Goal: Check status: Check status

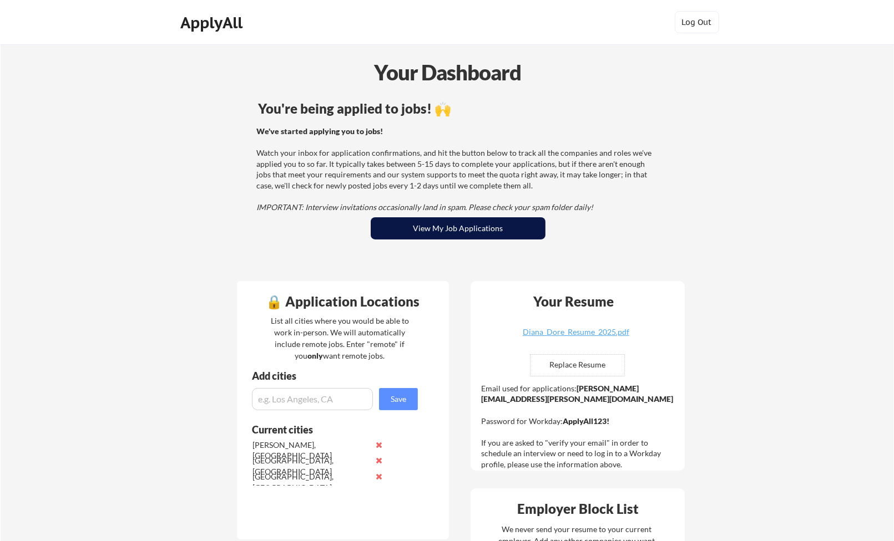
click at [449, 225] on button "View My Job Applications" at bounding box center [458, 228] width 175 height 22
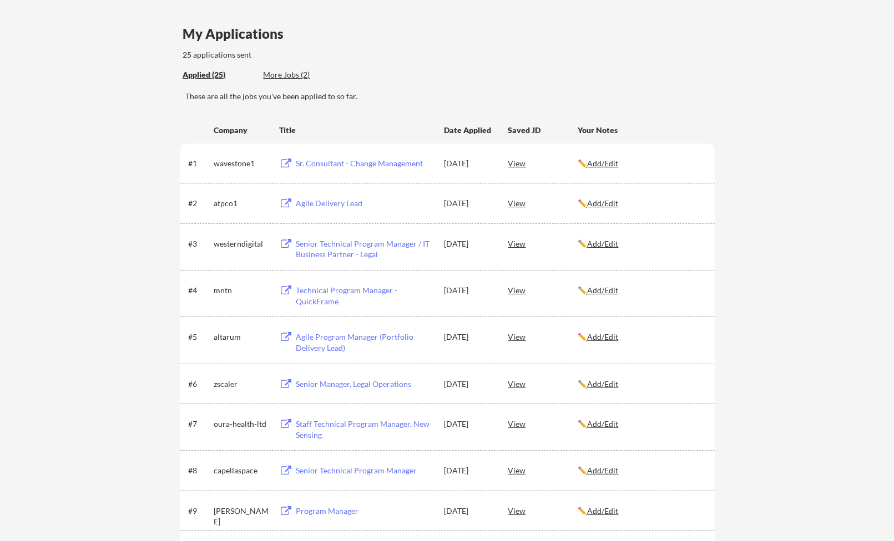
scroll to position [111, 0]
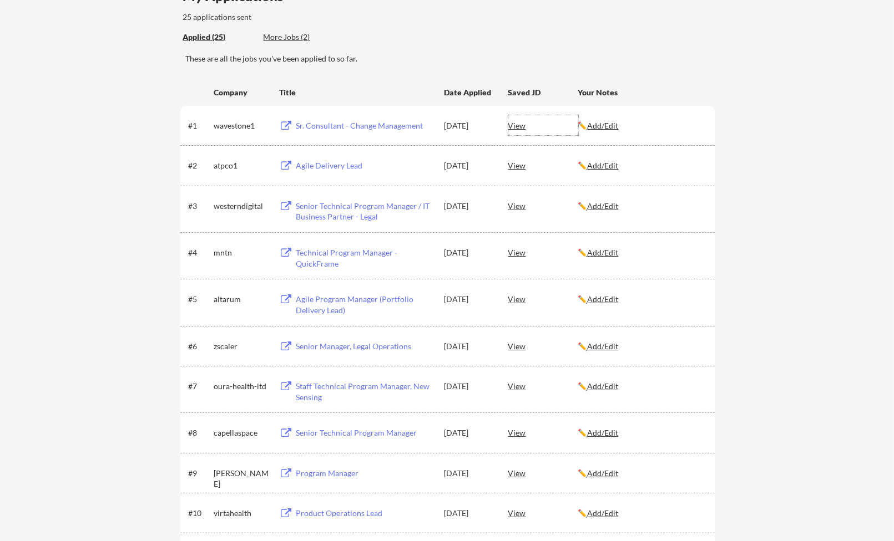
click at [517, 125] on div "View" at bounding box center [543, 125] width 70 height 20
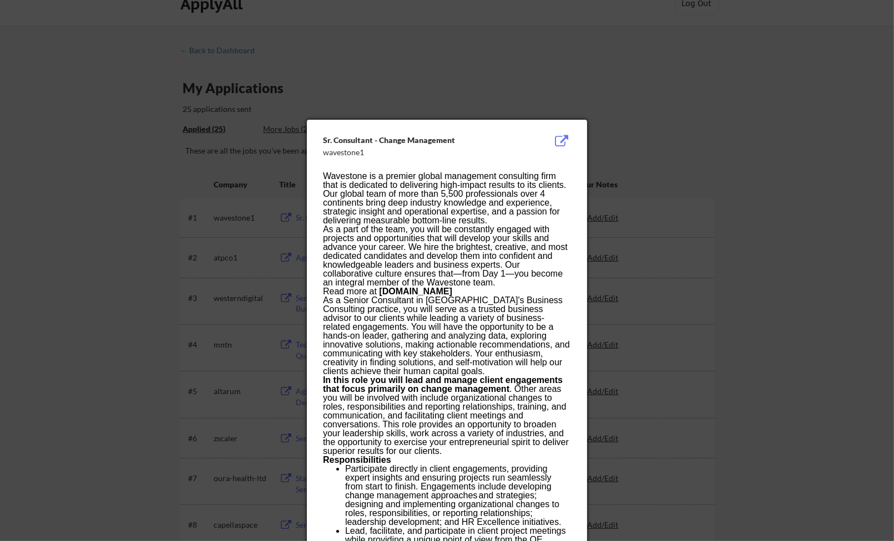
scroll to position [0, 0]
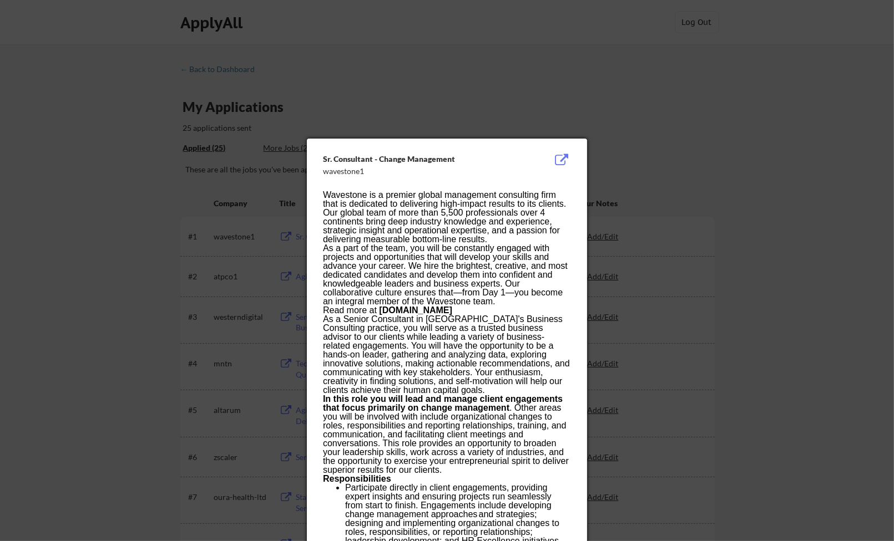
click at [722, 207] on div at bounding box center [447, 270] width 894 height 541
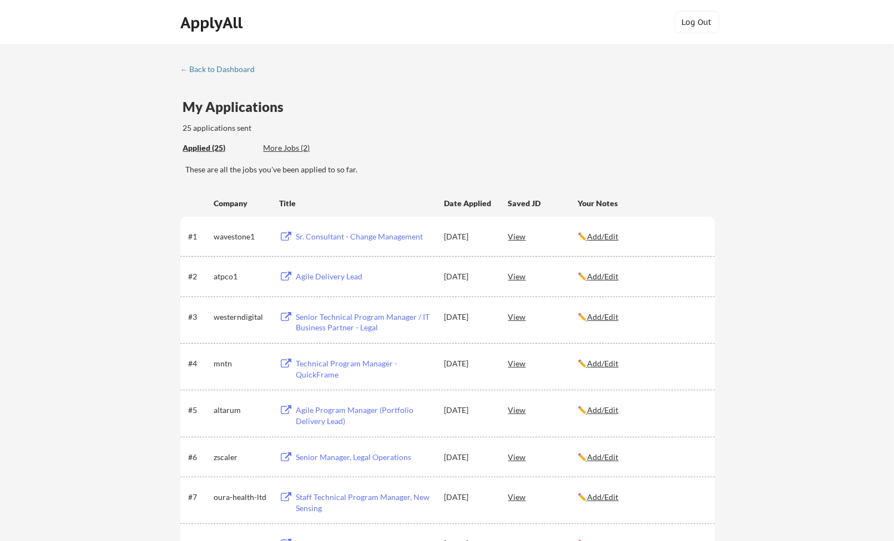
click at [515, 275] on div "View" at bounding box center [543, 276] width 70 height 20
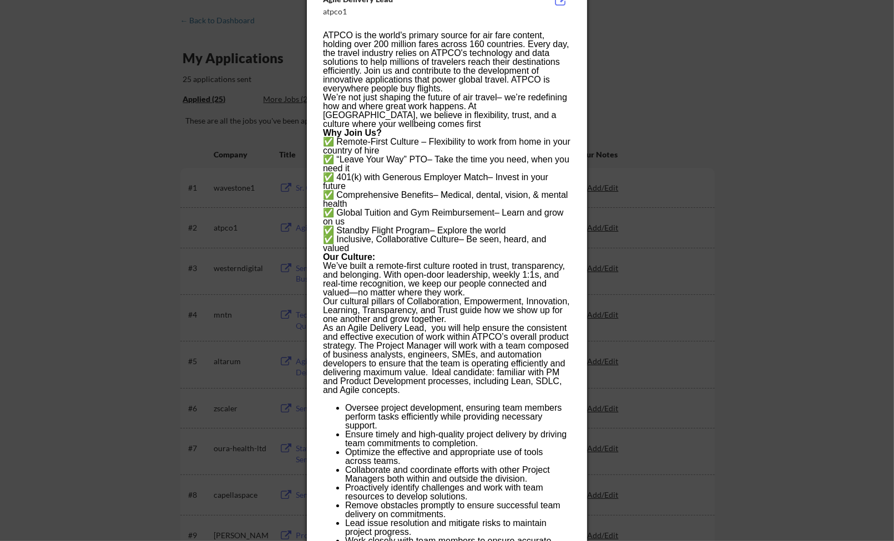
scroll to position [55, 0]
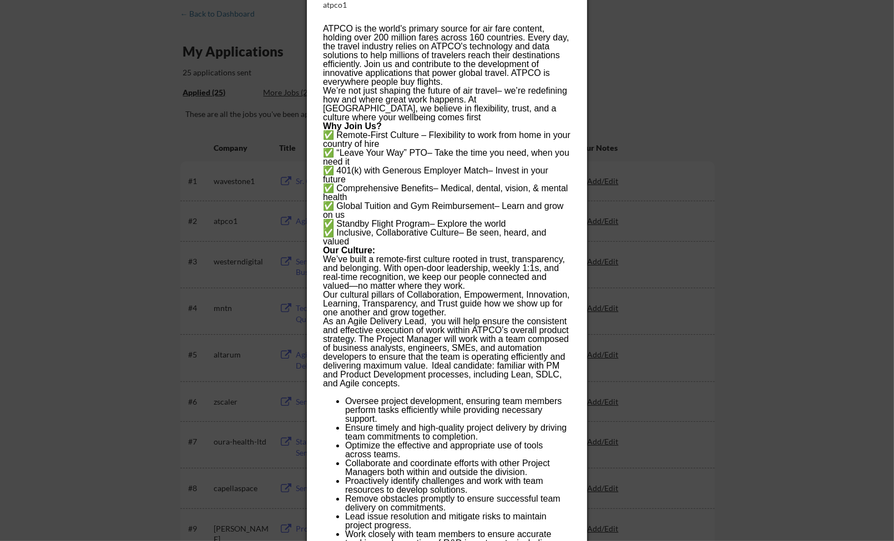
click at [458, 269] on p "We’ve built a remote-first culture rooted in trust, transparency, and belonging…" at bounding box center [446, 272] width 247 height 35
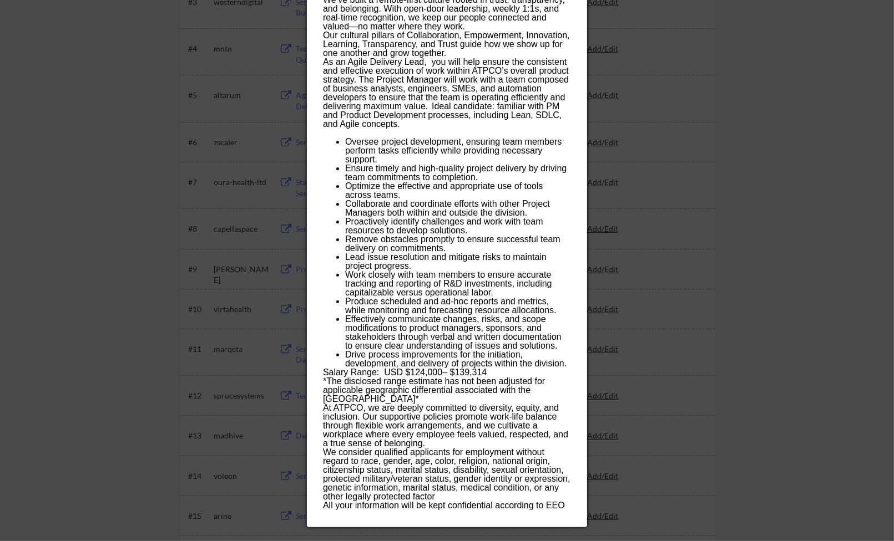
scroll to position [333, 0]
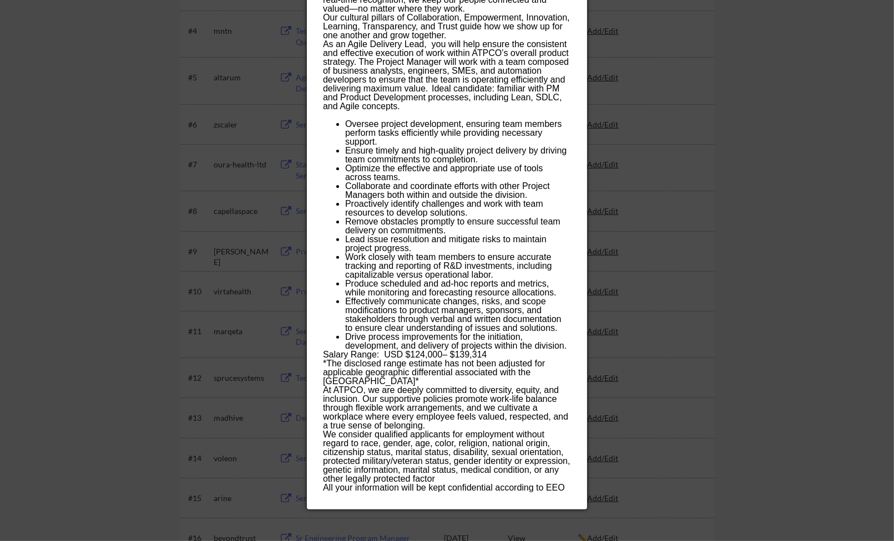
click at [788, 258] on div at bounding box center [447, 270] width 894 height 541
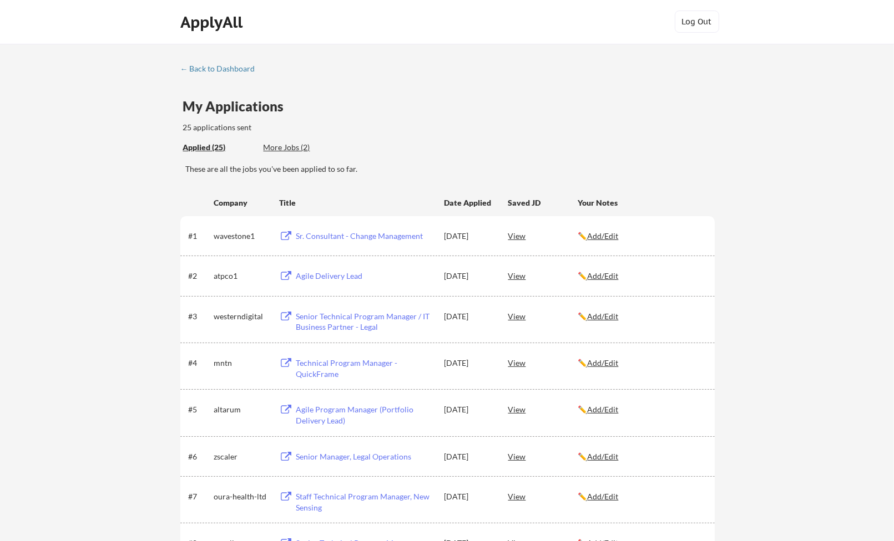
scroll to position [0, 0]
click at [517, 319] on div "View" at bounding box center [543, 317] width 70 height 20
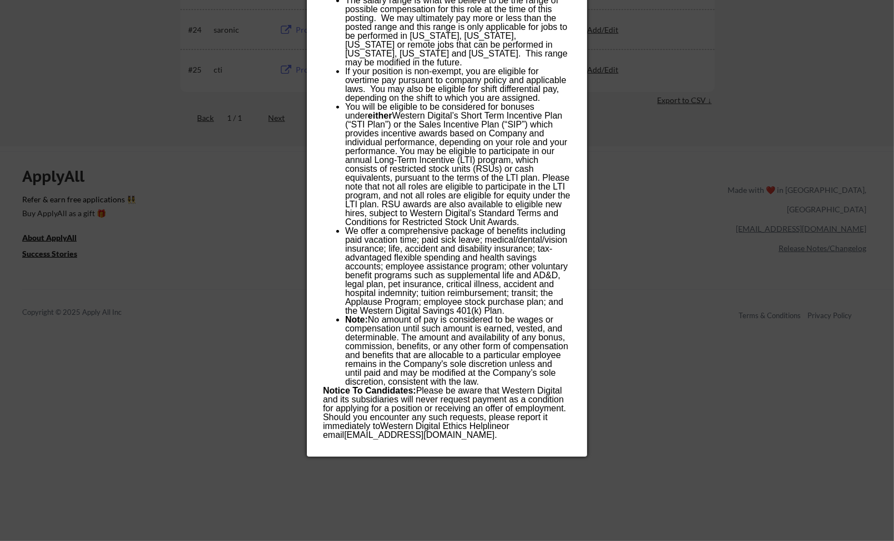
scroll to position [1220, 0]
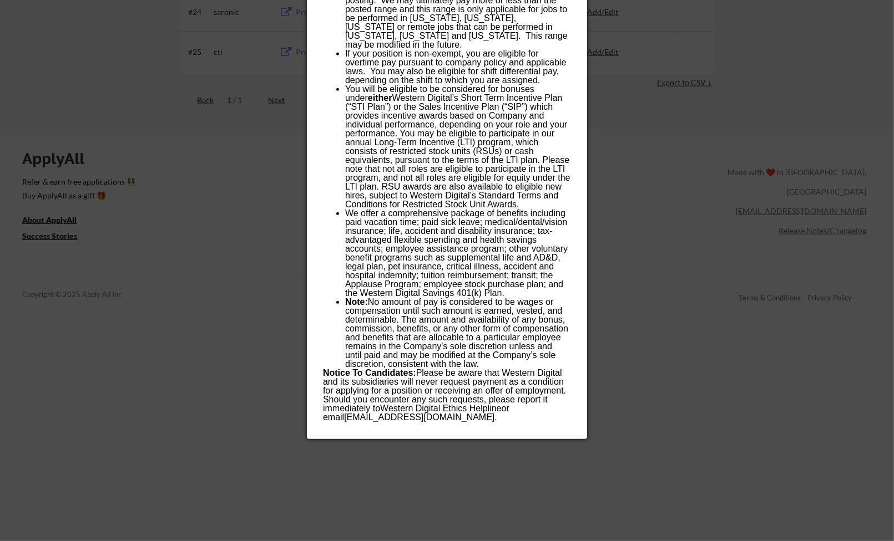
click at [628, 387] on div at bounding box center [447, 270] width 894 height 541
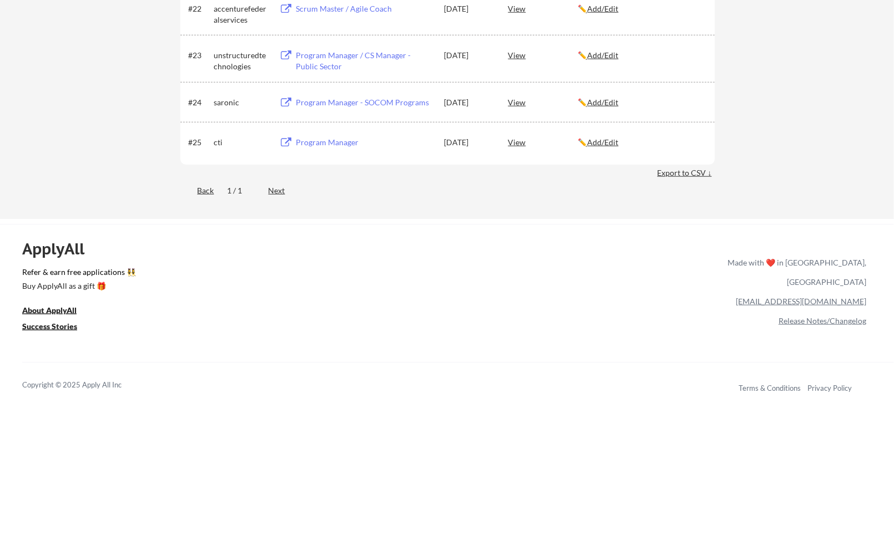
scroll to position [943, 0]
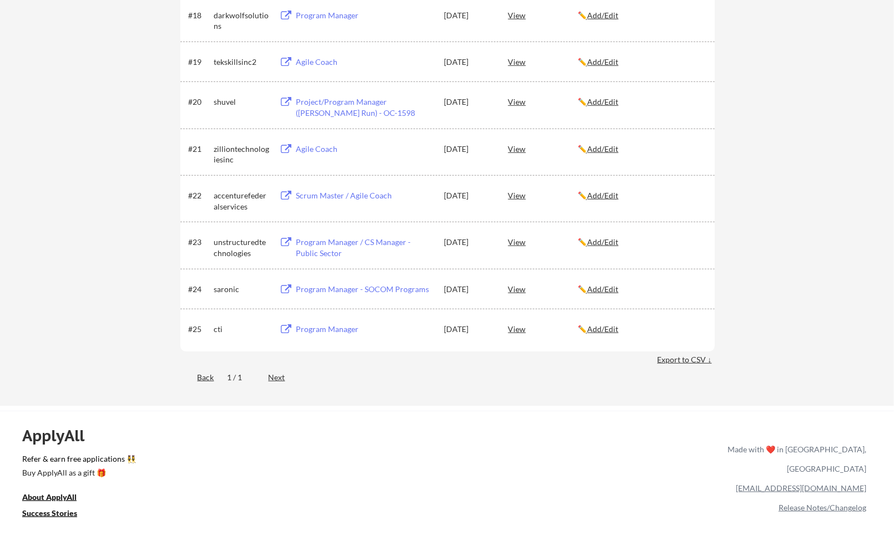
click at [508, 287] on div "View" at bounding box center [543, 289] width 70 height 20
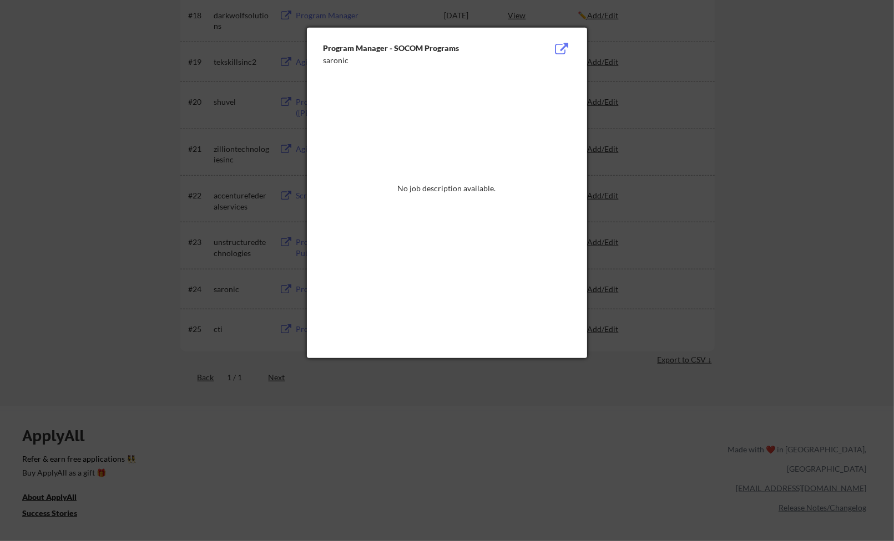
drag, startPoint x: 770, startPoint y: 160, endPoint x: 764, endPoint y: 171, distance: 13.1
click at [772, 160] on div at bounding box center [447, 270] width 894 height 541
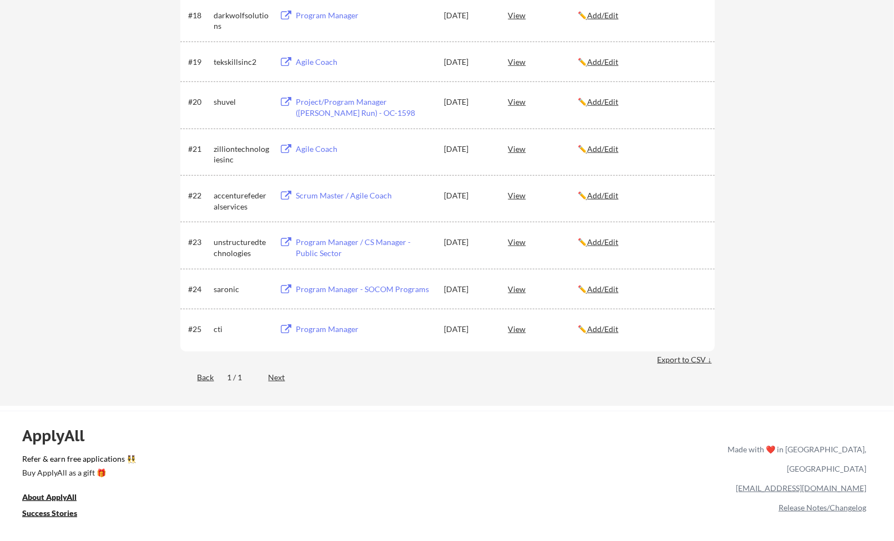
click at [510, 287] on div "View" at bounding box center [543, 289] width 70 height 20
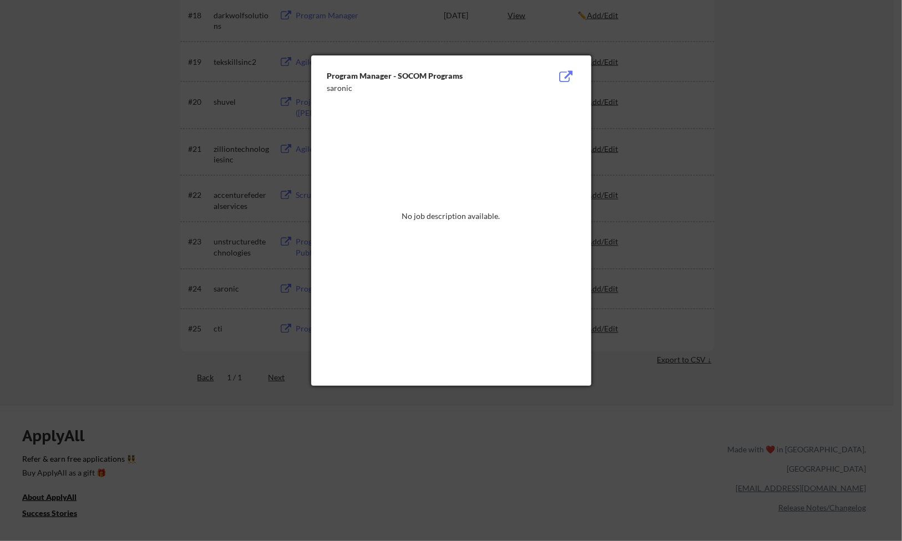
click at [804, 224] on div at bounding box center [451, 270] width 902 height 541
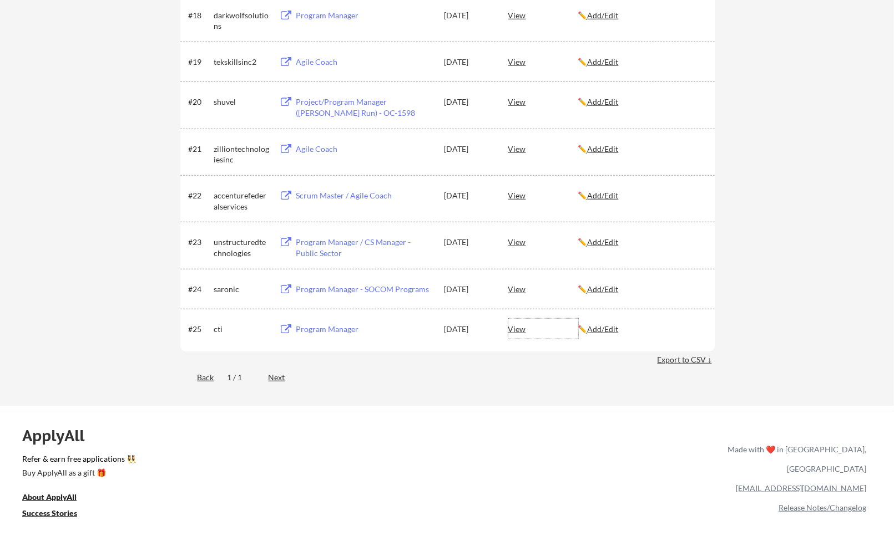
click at [515, 329] on div "View" at bounding box center [543, 329] width 70 height 20
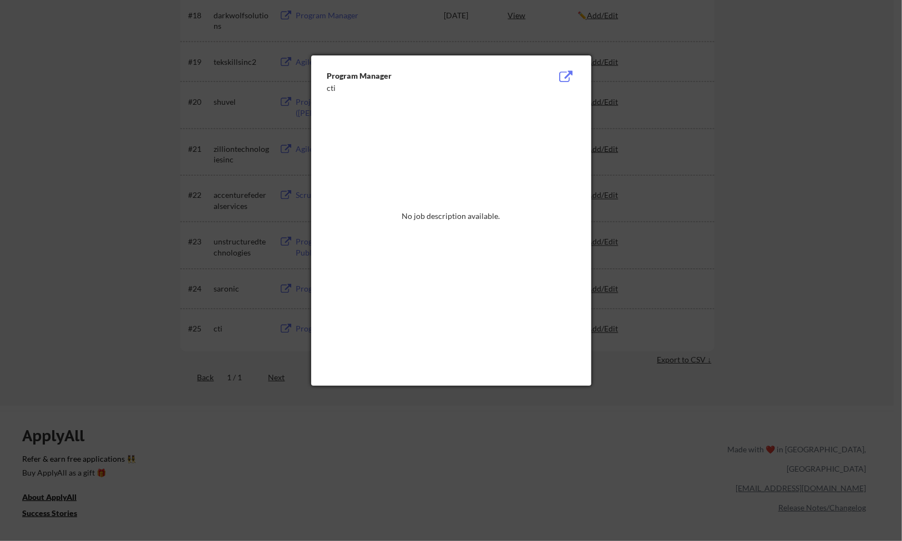
click at [848, 219] on div at bounding box center [451, 270] width 902 height 541
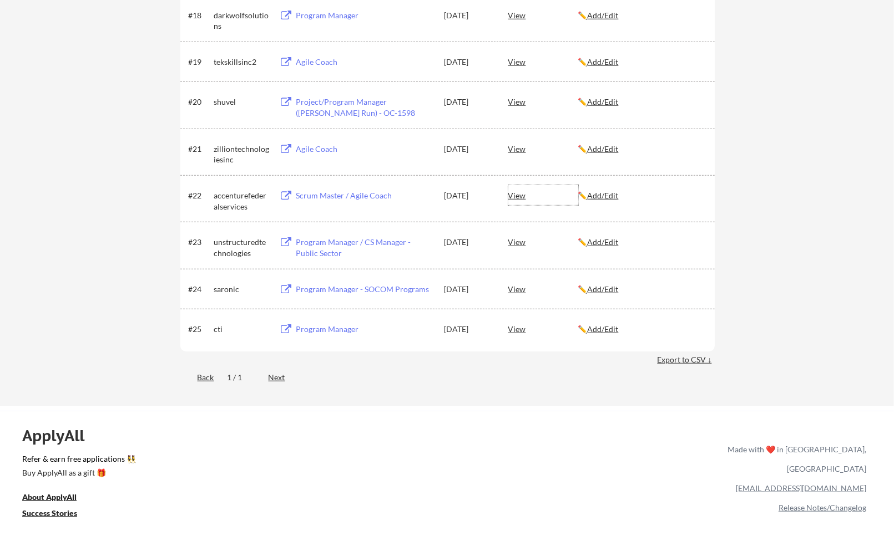
click at [519, 191] on div "View" at bounding box center [543, 195] width 70 height 20
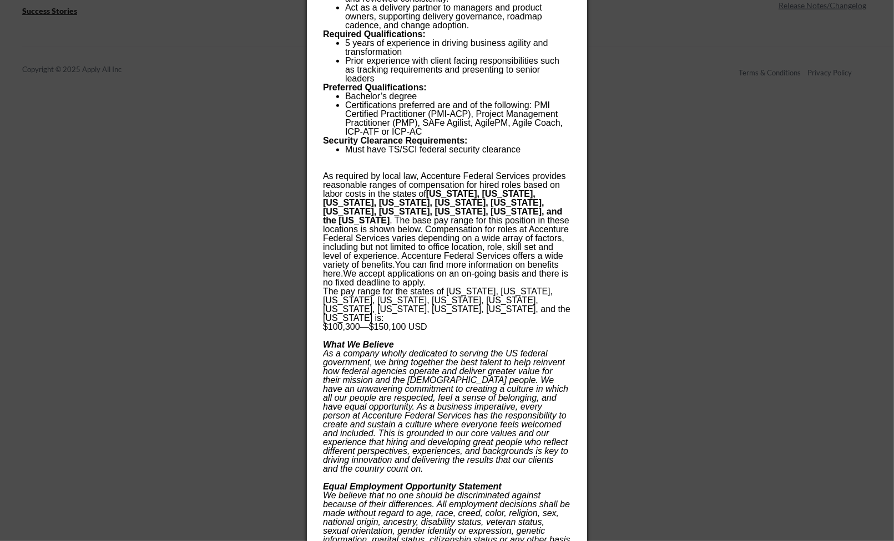
scroll to position [1444, 0]
click at [699, 266] on div at bounding box center [447, 270] width 894 height 541
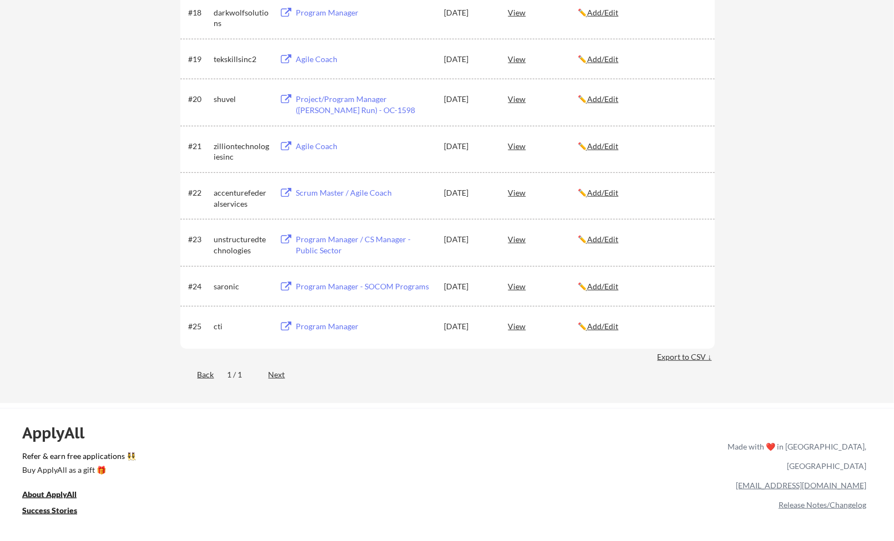
scroll to position [945, 0]
click at [519, 241] on div "View" at bounding box center [543, 240] width 70 height 20
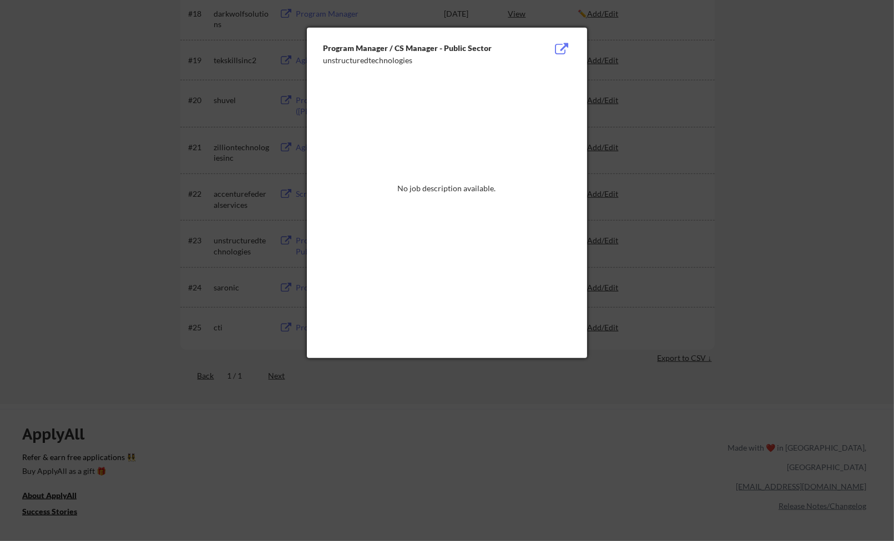
click at [681, 61] on div at bounding box center [447, 270] width 894 height 541
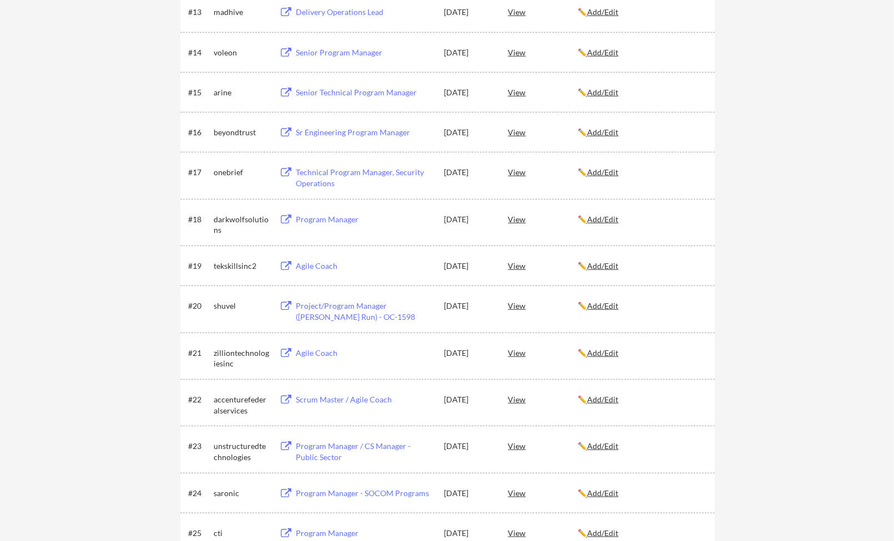
scroll to position [556, 0]
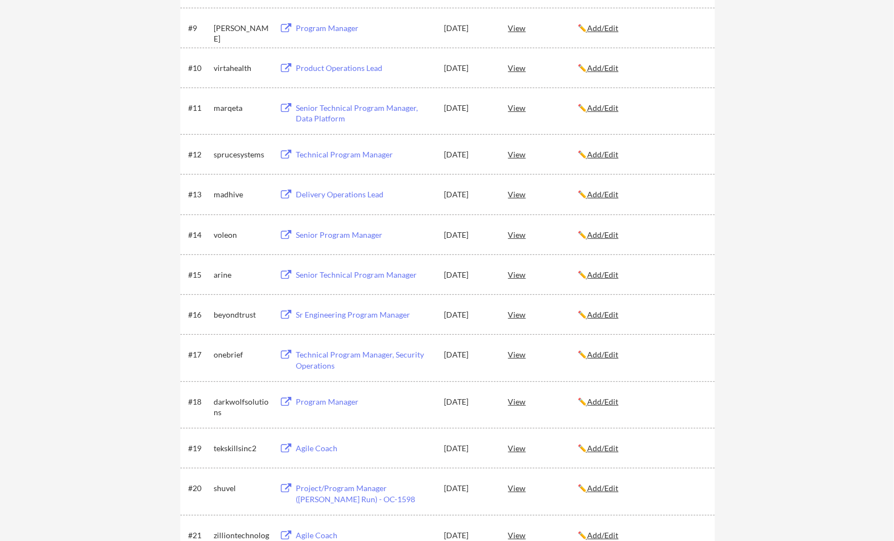
click at [521, 237] on div "View" at bounding box center [543, 235] width 70 height 20
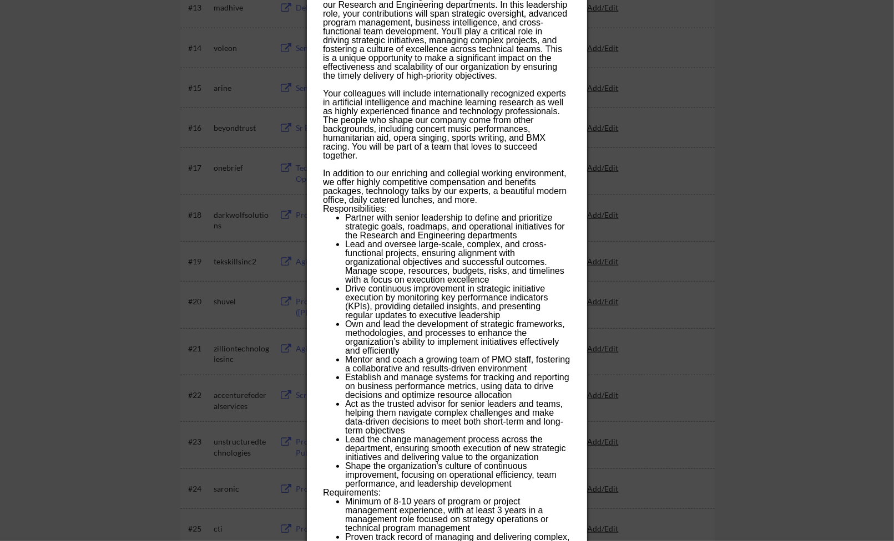
scroll to position [501, 0]
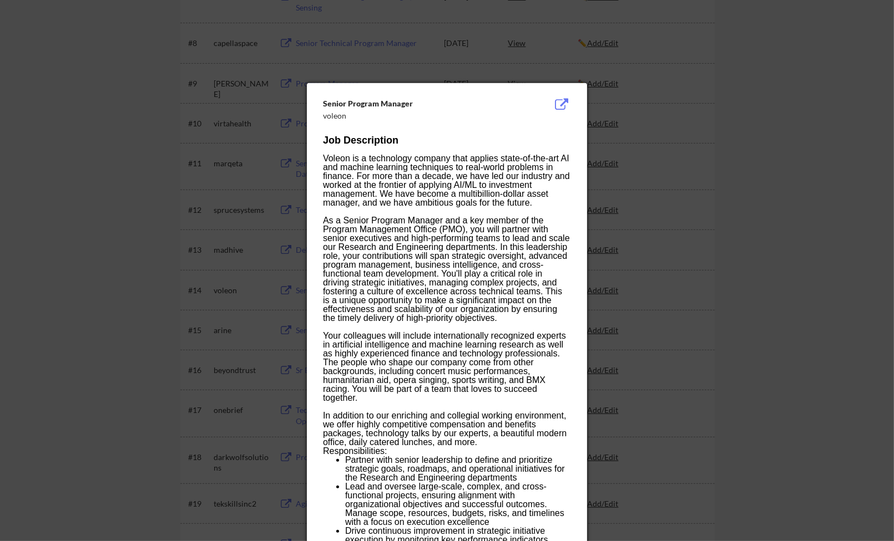
click at [788, 110] on div at bounding box center [447, 270] width 894 height 541
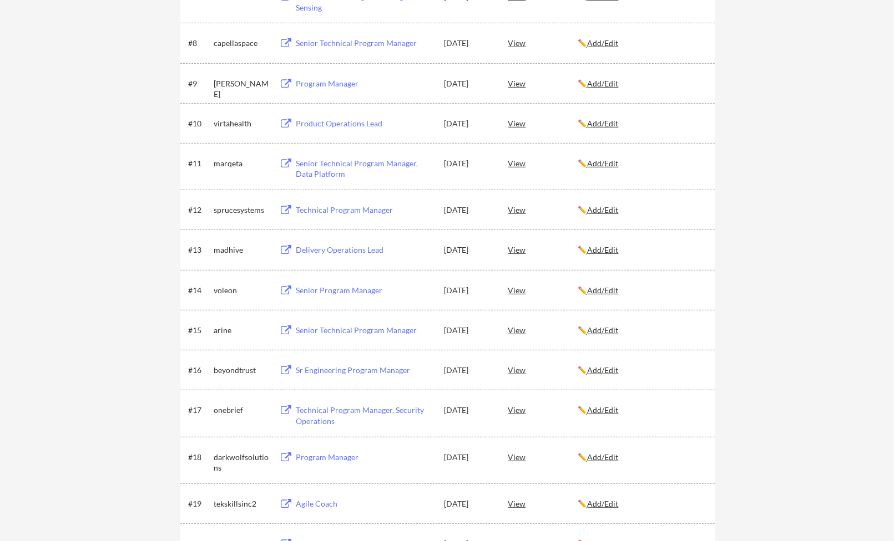
click at [229, 293] on div "voleon" at bounding box center [241, 290] width 55 height 11
click at [519, 291] on div "View" at bounding box center [543, 290] width 70 height 20
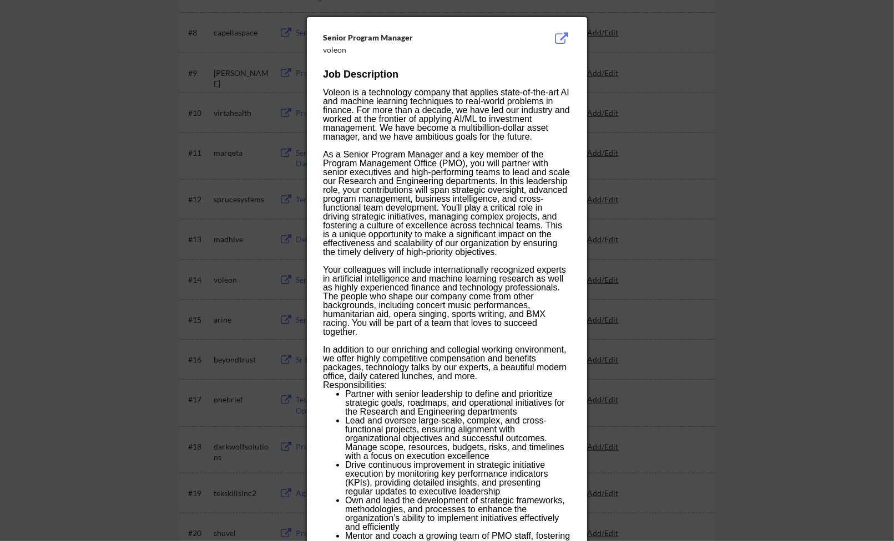
scroll to position [390, 0]
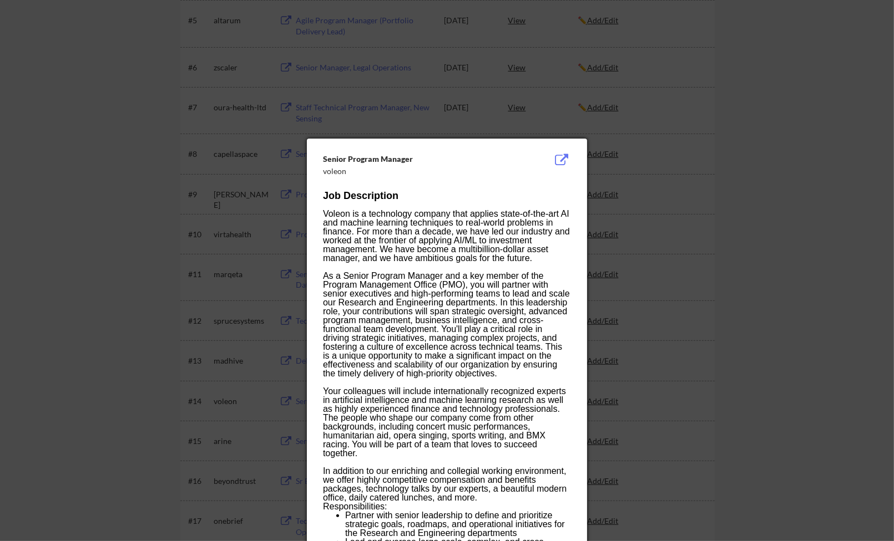
click at [562, 157] on button at bounding box center [561, 160] width 17 height 13
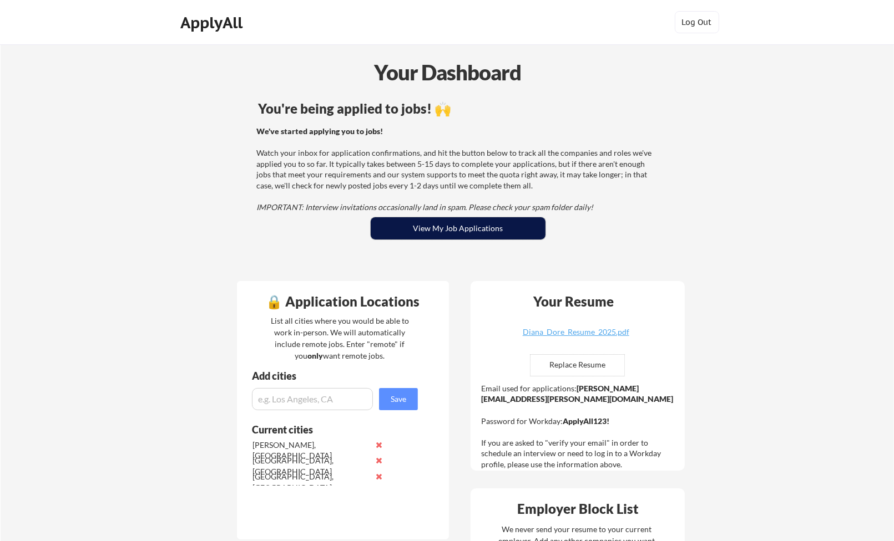
click at [412, 232] on button "View My Job Applications" at bounding box center [458, 228] width 175 height 22
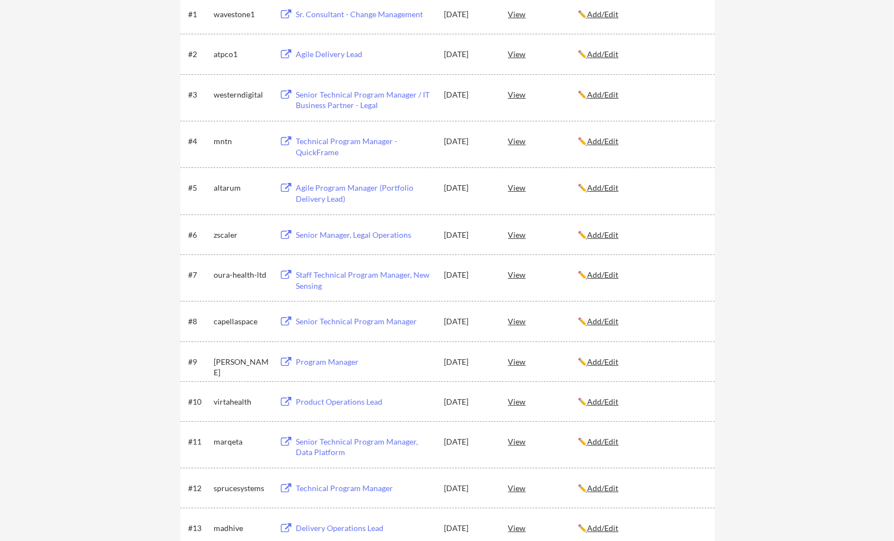
scroll to position [222, 0]
click at [514, 190] on div "View" at bounding box center [543, 188] width 70 height 20
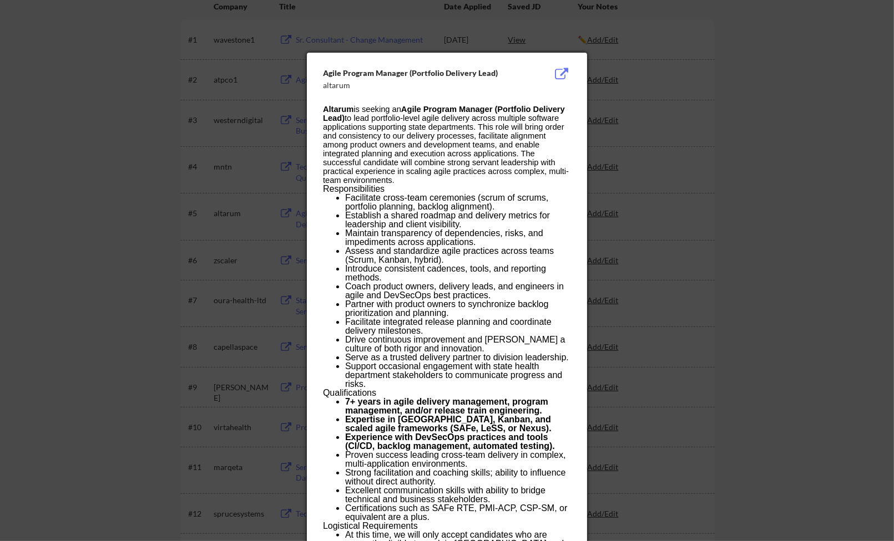
scroll to position [166, 0]
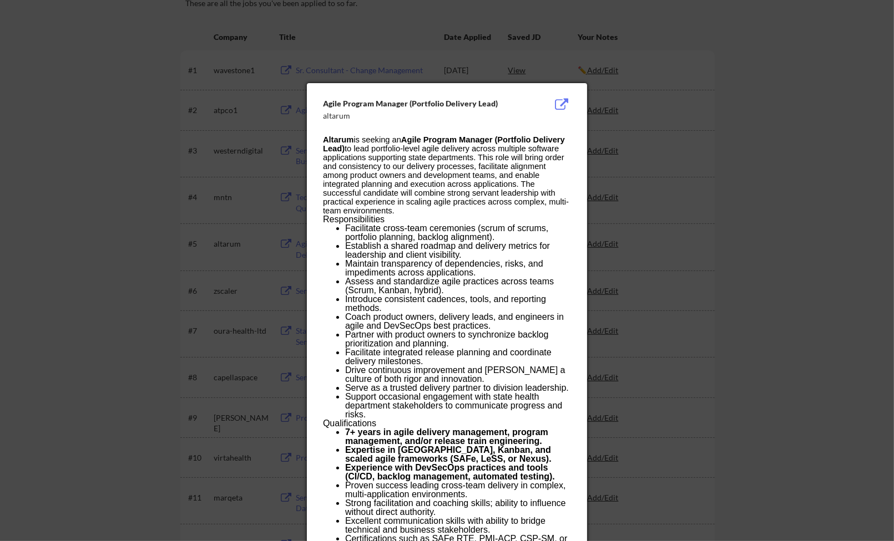
click at [729, 276] on div at bounding box center [447, 270] width 894 height 541
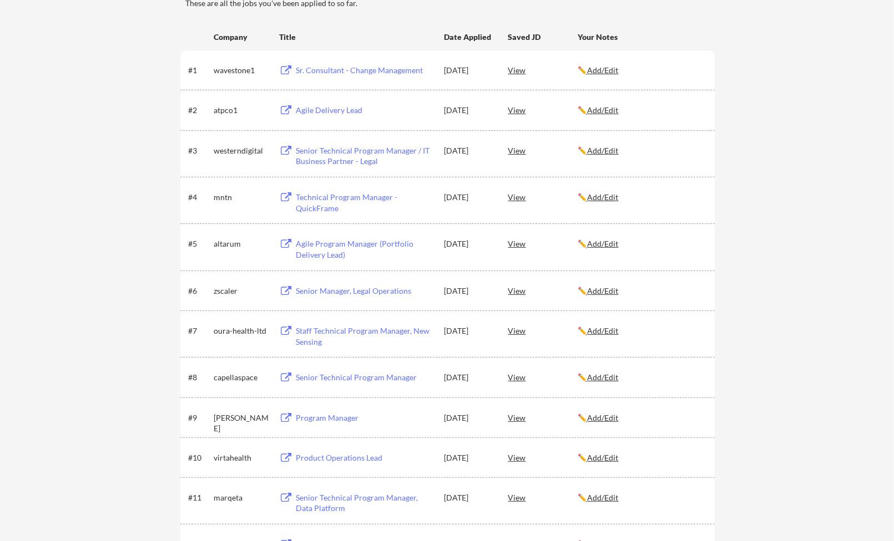
click at [514, 109] on div "View" at bounding box center [543, 110] width 70 height 20
